Goal: Task Accomplishment & Management: Complete application form

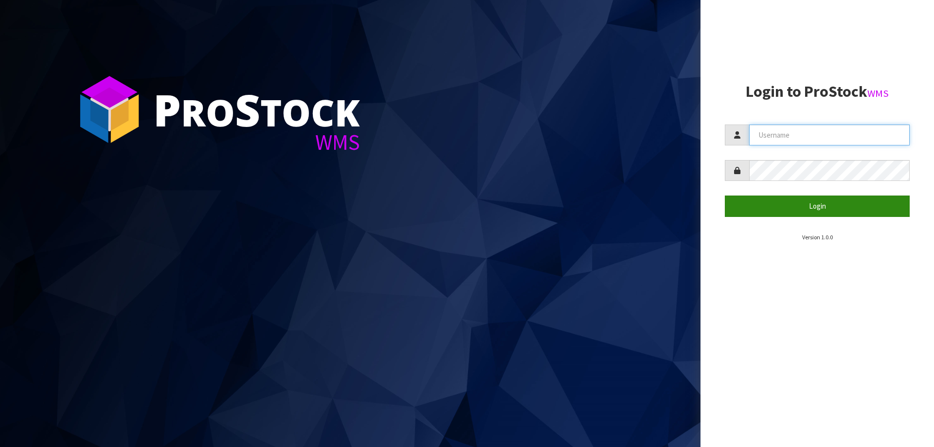
type input "[EMAIL_ADDRESS][PERSON_NAME][DOMAIN_NAME]"
click at [818, 203] on button "Login" at bounding box center [817, 206] width 185 height 21
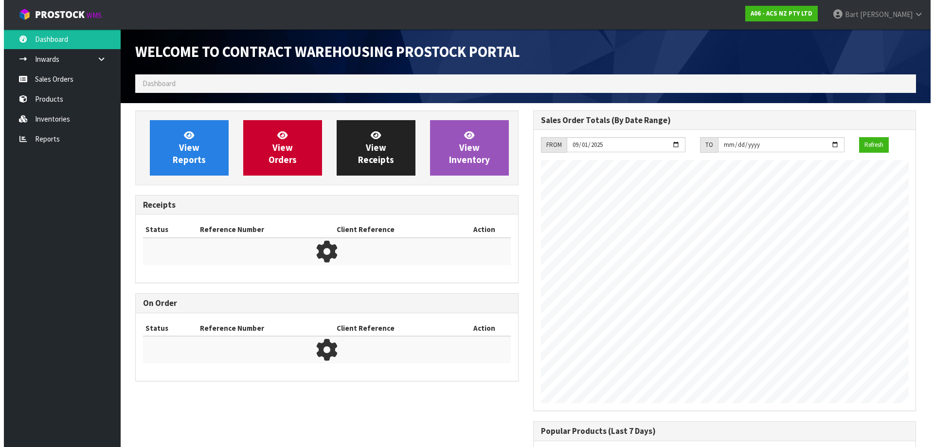
scroll to position [539, 397]
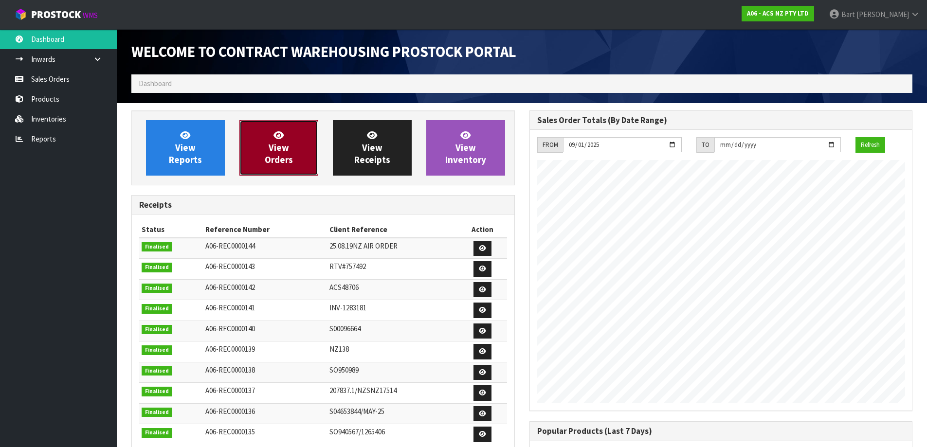
click at [290, 152] on link "View Orders" at bounding box center [278, 147] width 79 height 55
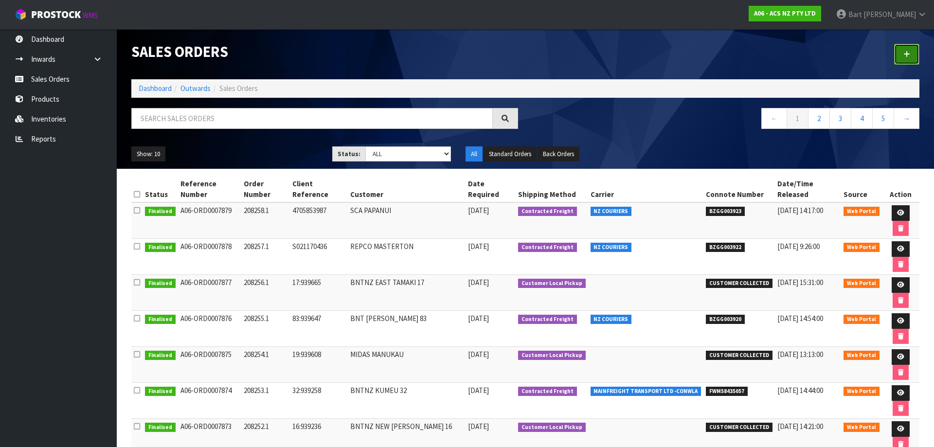
click at [918, 47] on link at bounding box center [906, 54] width 25 height 21
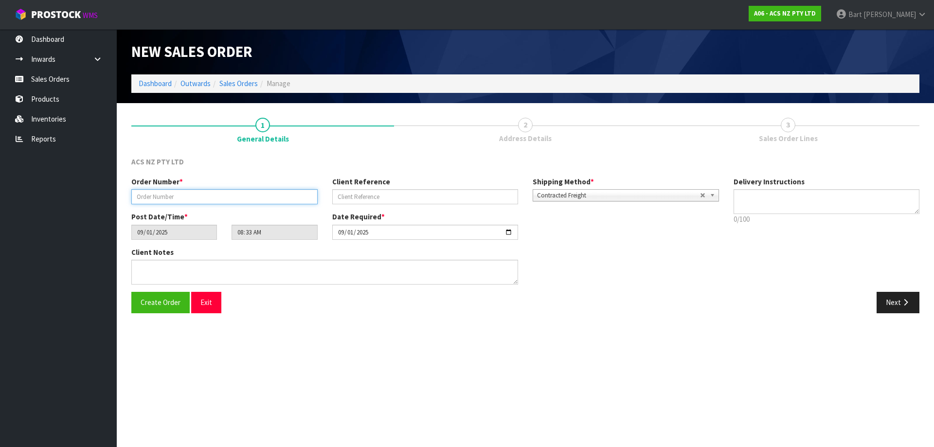
click at [159, 196] on input "text" at bounding box center [224, 196] width 186 height 15
type input "2"
type input "208259"
click at [377, 200] on input "text" at bounding box center [425, 196] width 186 height 15
type input "52:940130"
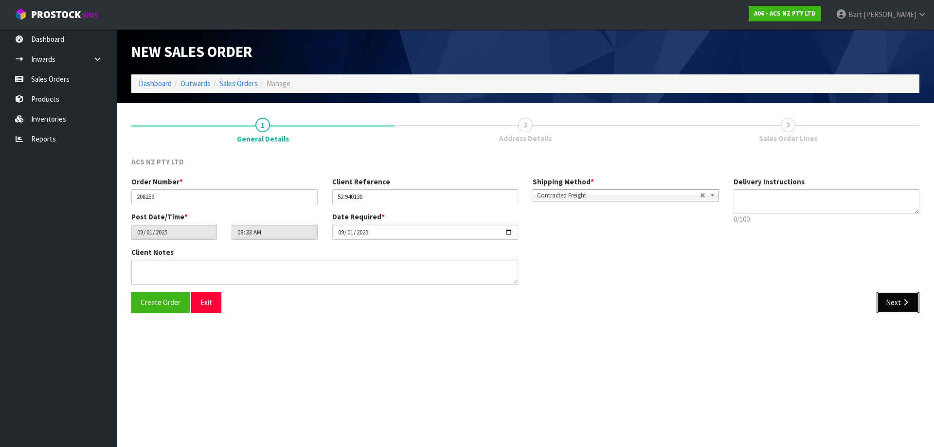
click at [896, 304] on button "Next" at bounding box center [898, 302] width 43 height 21
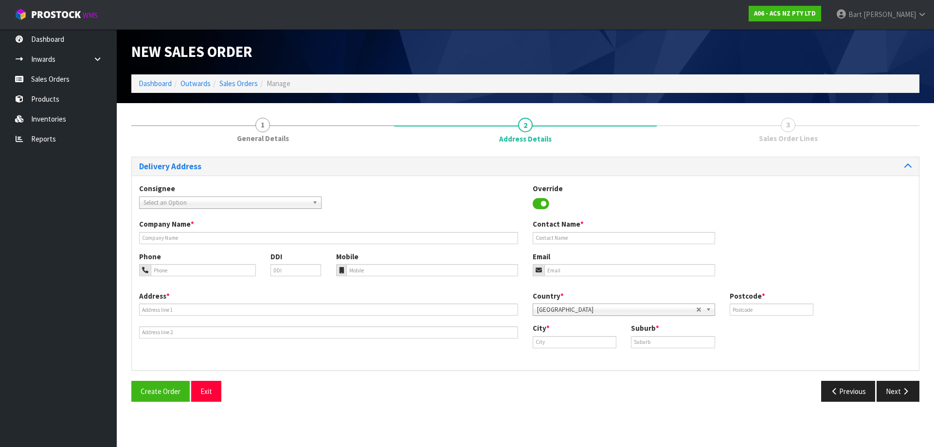
click at [162, 200] on span "Select an Option" at bounding box center [225, 203] width 165 height 12
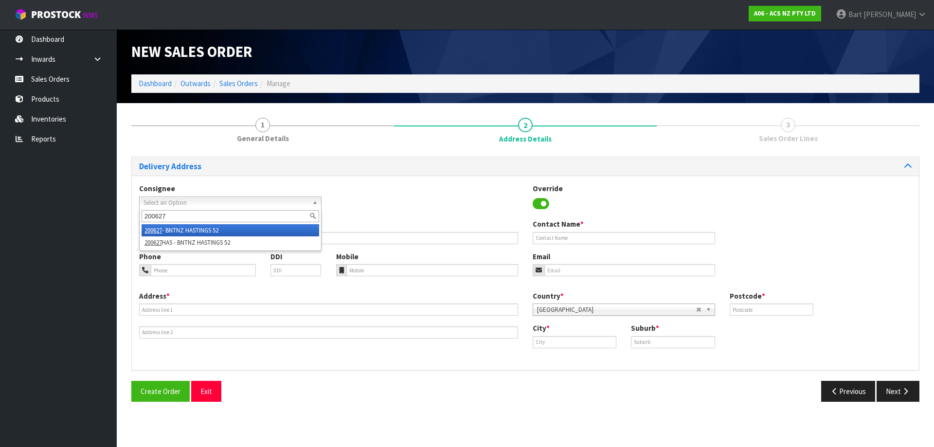
type input "200627"
click at [193, 231] on li "200627 - BNTNZ HASTINGS 52" at bounding box center [231, 230] width 178 height 12
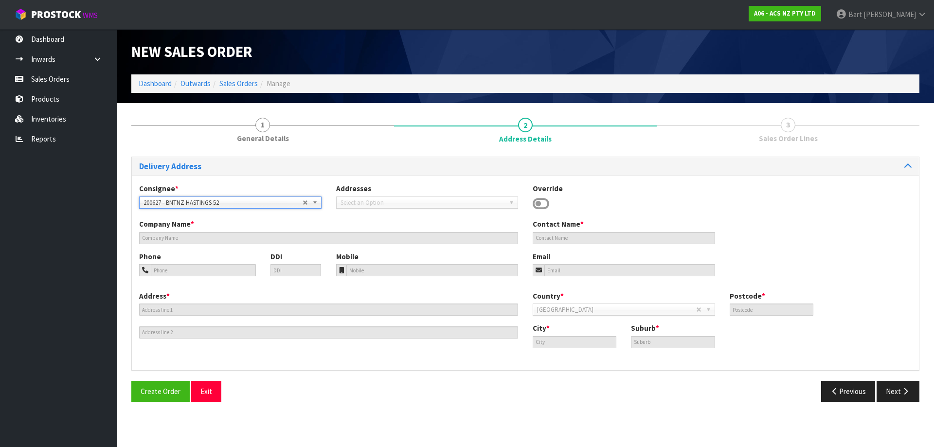
type input "BNTNZ HASTINGS 52"
type input "CNR TOMOANA ROAD & QUEEN ST"
type input "4120"
type input "HASTINGS"
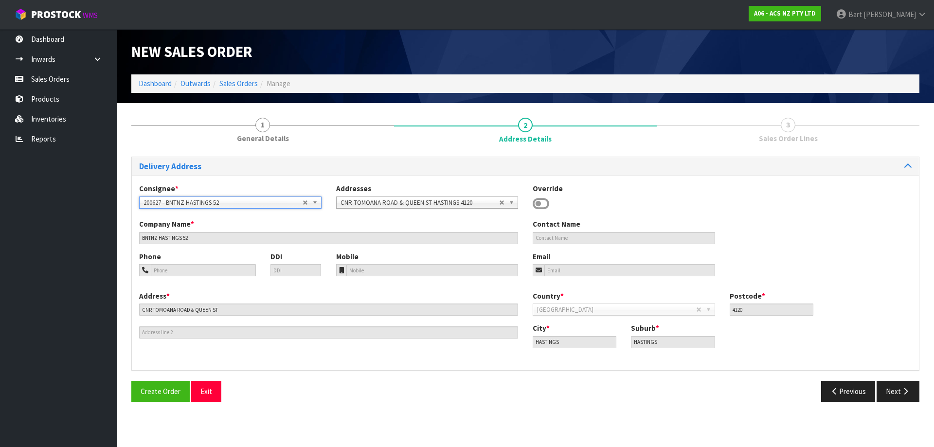
click at [223, 202] on span "200627 - BNTNZ HASTINGS 52" at bounding box center [222, 203] width 159 height 12
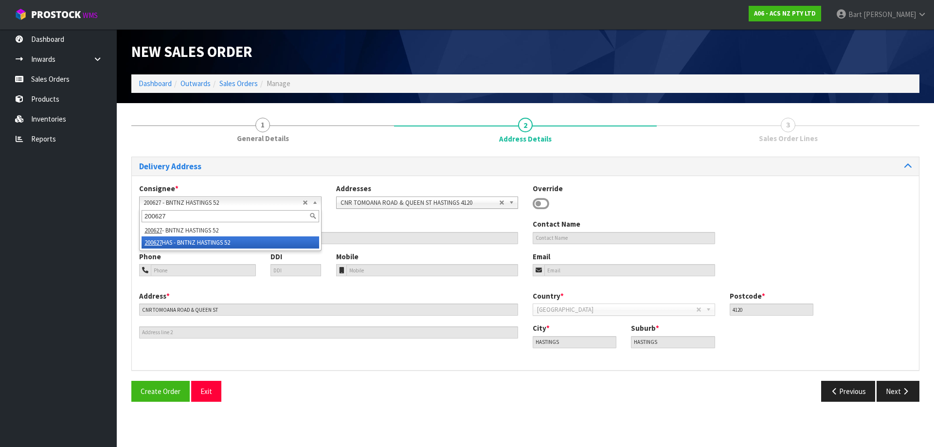
type input "200627"
click at [200, 240] on li "200627 HAS - BNTNZ HASTINGS 52" at bounding box center [231, 242] width 178 height 12
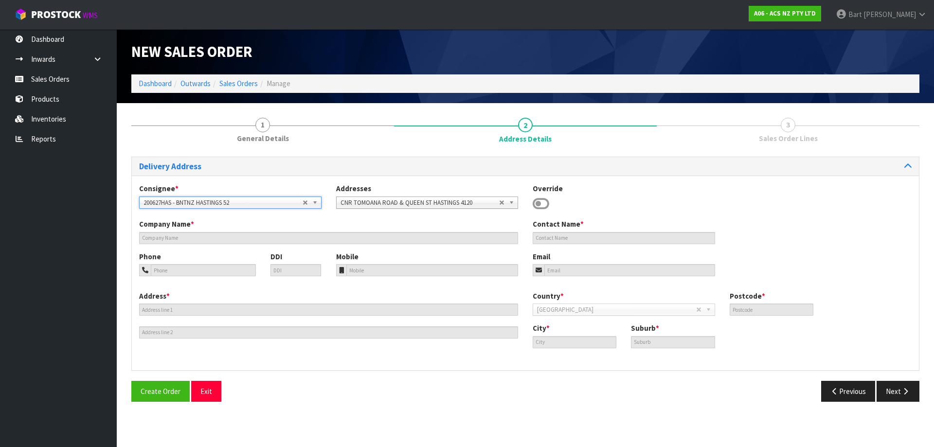
type input "BNTNZ HASTINGS 52"
type input "[STREET_ADDRESS][PERSON_NAME]"
type input "4120"
type input "HASTINGS"
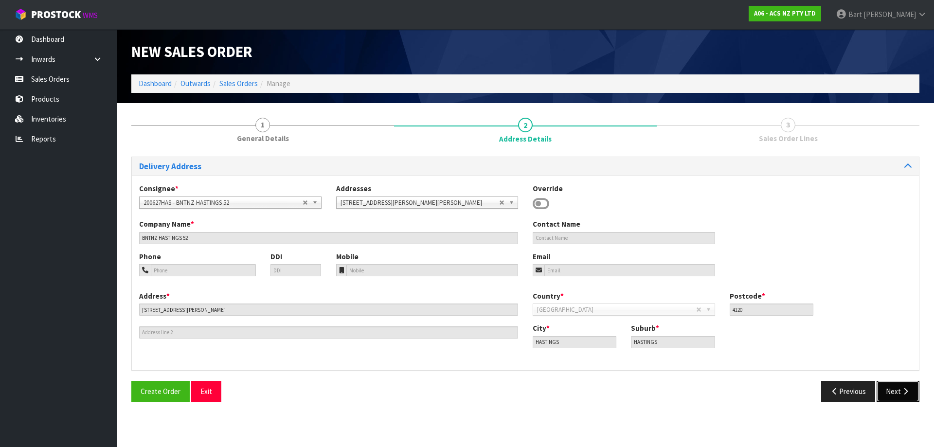
click at [899, 390] on button "Next" at bounding box center [898, 391] width 43 height 21
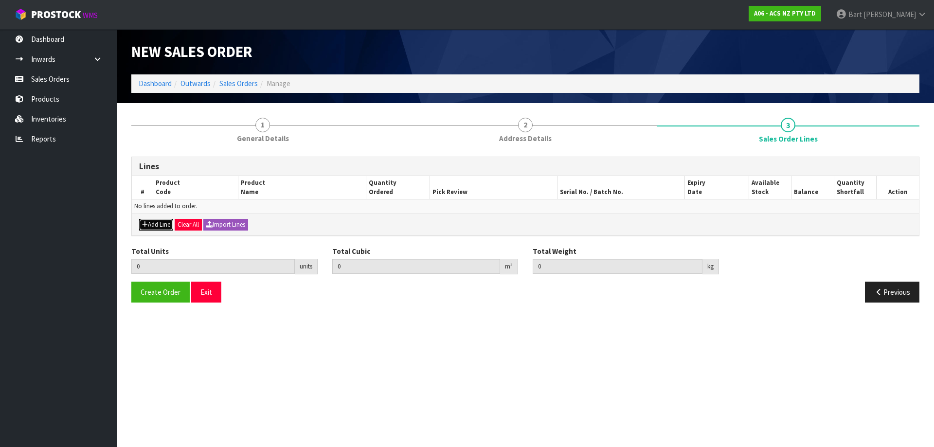
click at [157, 221] on button "Add Line" at bounding box center [156, 225] width 34 height 12
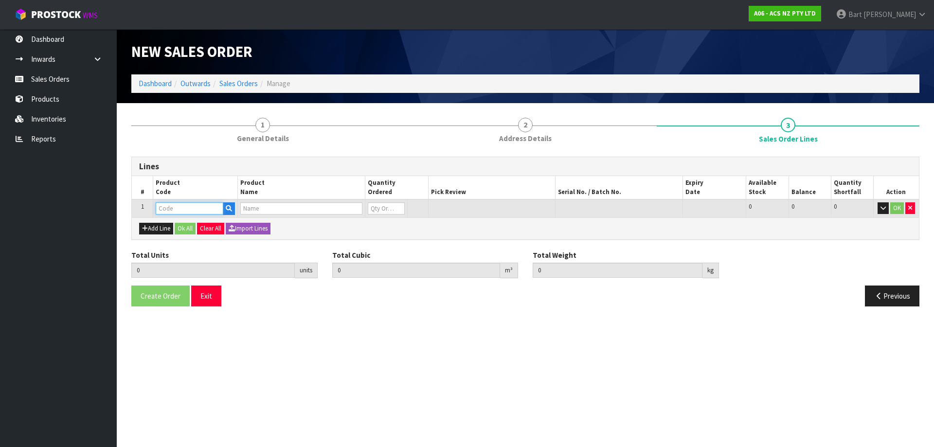
click at [183, 211] on input "text" at bounding box center [190, 208] width 68 height 12
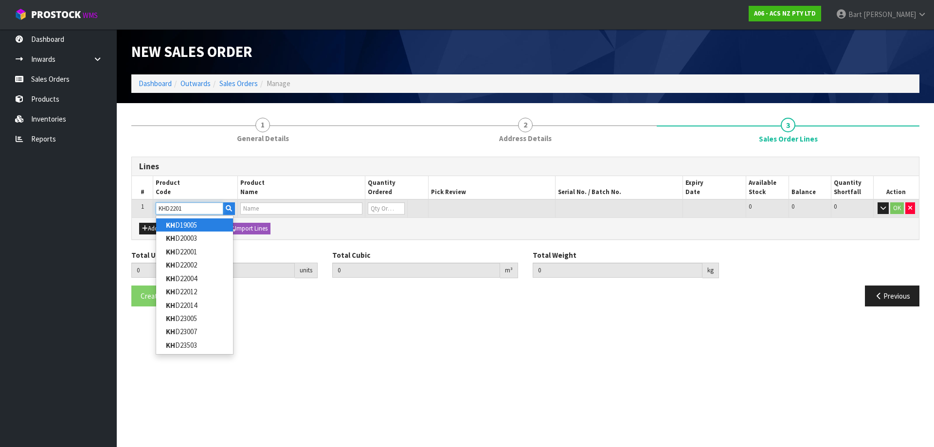
type input "KHD22012"
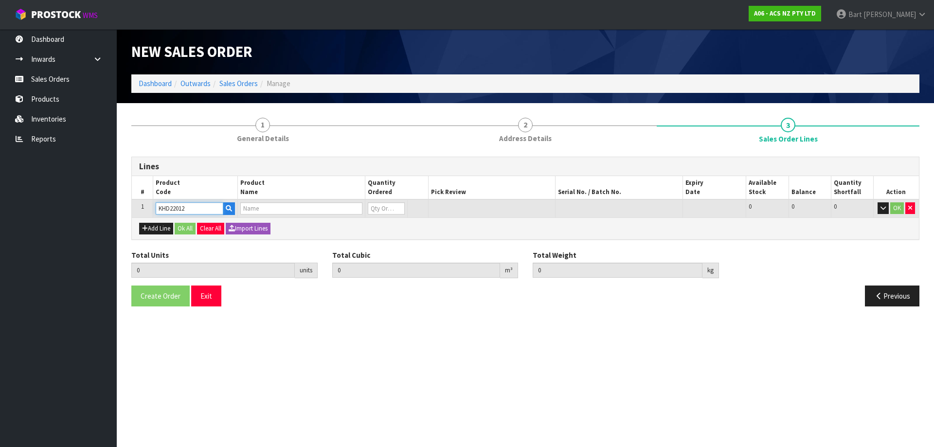
type input "0.000000"
type input "0.000"
type input "KIT STD HYUN I30 1.6L"
type input "0"
type input "KHD22012"
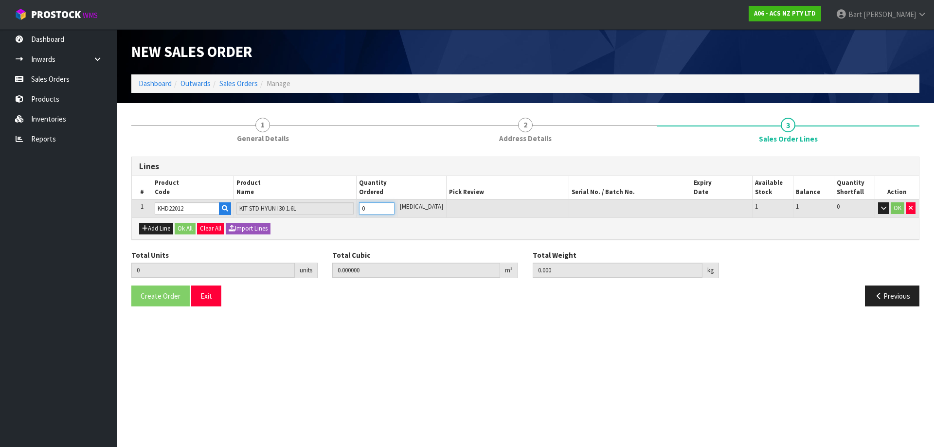
type input "1"
type input "0.01054"
type input "5.79"
type input "1"
click at [394, 207] on input "1" at bounding box center [377, 208] width 36 height 12
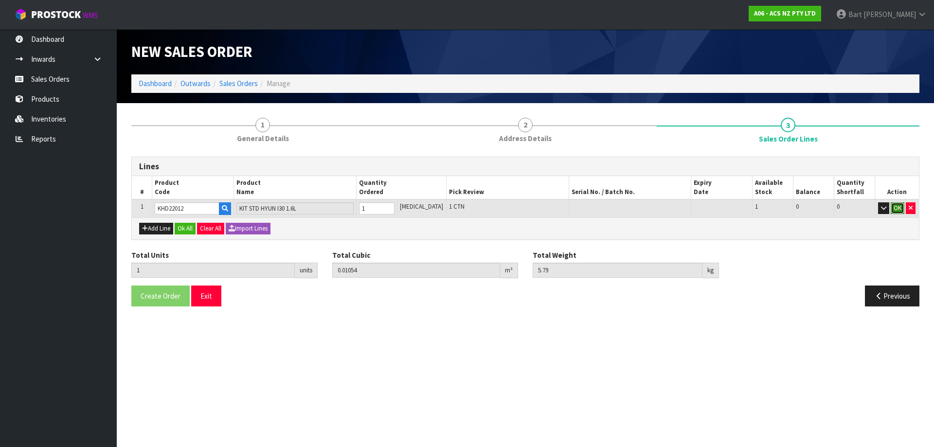
click at [895, 203] on button "OK" at bounding box center [898, 208] width 14 height 12
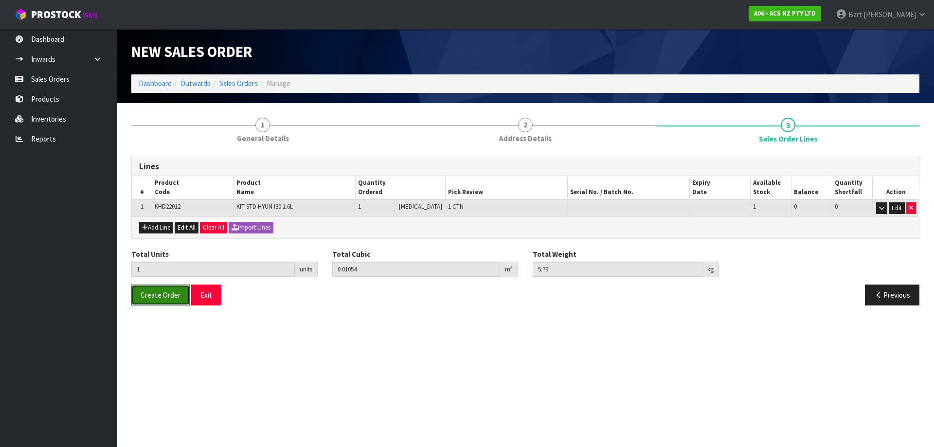
click at [159, 297] on span "Create Order" at bounding box center [161, 294] width 40 height 9
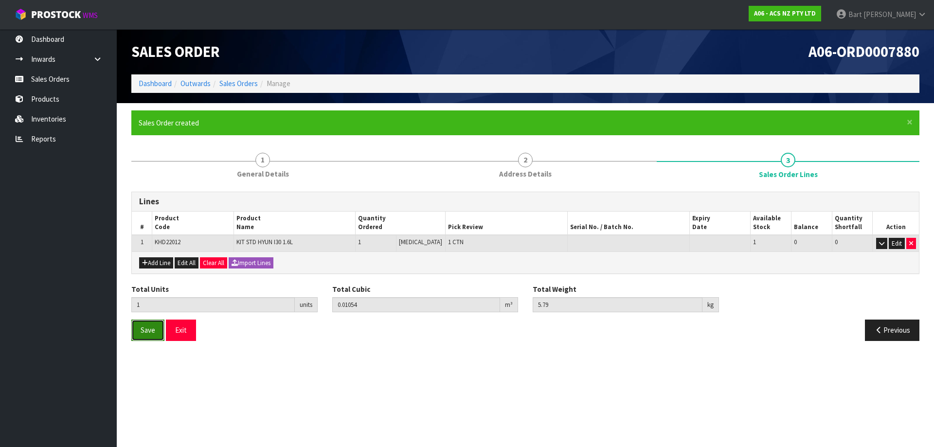
click at [143, 330] on span "Save" at bounding box center [148, 329] width 15 height 9
click at [152, 85] on link "Dashboard" at bounding box center [155, 83] width 33 height 9
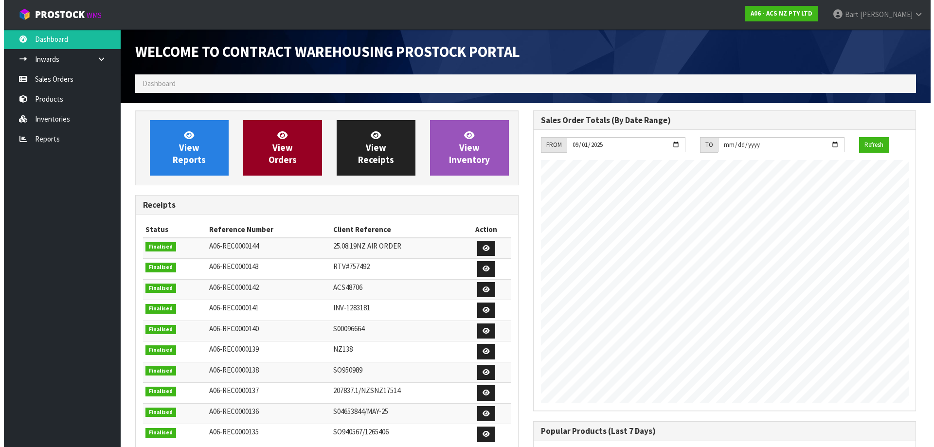
scroll to position [539, 397]
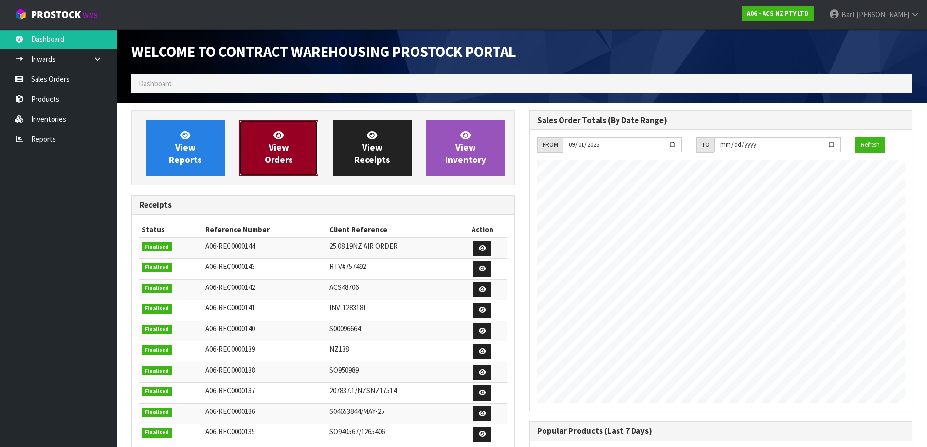
click at [263, 153] on link "View Orders" at bounding box center [278, 147] width 79 height 55
